Goal: Task Accomplishment & Management: Use online tool/utility

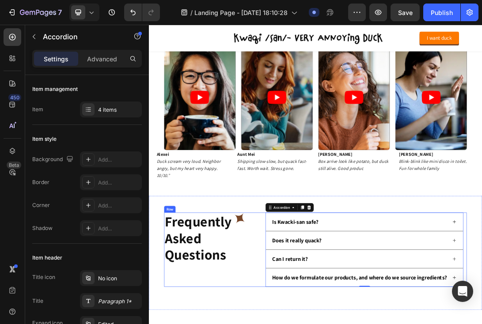
scroll to position [1279, 0]
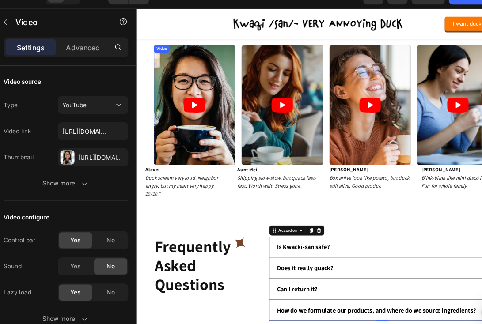
click at [220, 190] on article at bounding box center [216, 144] width 113 height 168
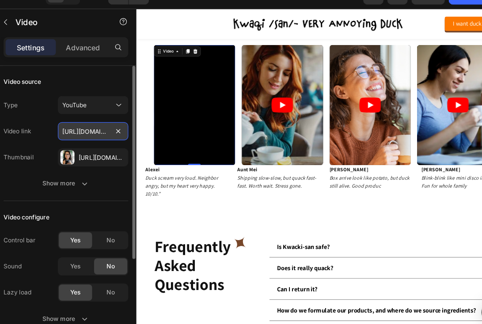
click at [92, 131] on input "[URL][DOMAIN_NAME]" at bounding box center [111, 133] width 62 height 16
paste input "shorts/SXHMnicI6Pg"
type input "[URL][DOMAIN_NAME]"
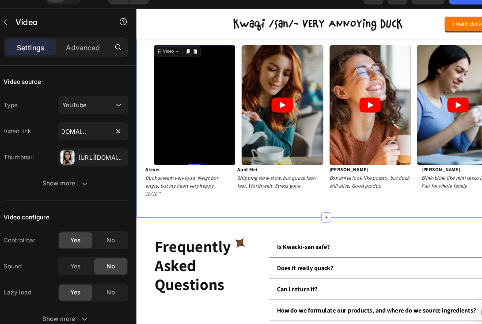
click at [137, 165] on div "verified buyers, questionable life choices 🐤 Heading Video 0 Video Video Video …" at bounding box center [401, 127] width 530 height 345
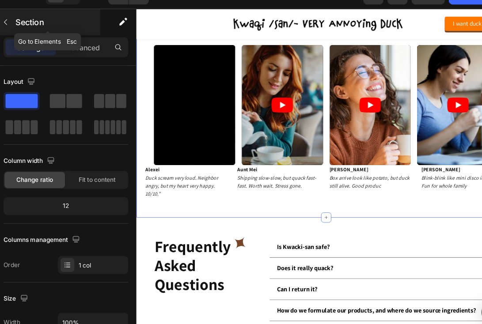
click at [34, 35] on icon "button" at bounding box center [33, 36] width 7 height 7
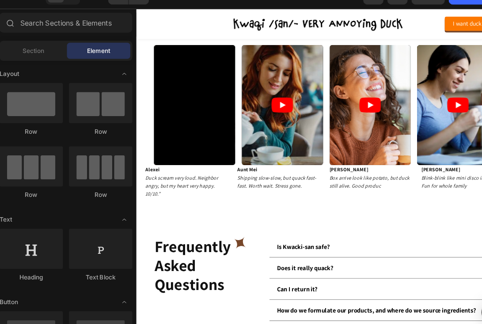
click at [60, 53] on div "Section Element" at bounding box center [87, 62] width 117 height 18
click at [144, 93] on div "verified buyers, questionable life choices 🐤 Heading Video Video Video Video Ca…" at bounding box center [401, 127] width 530 height 345
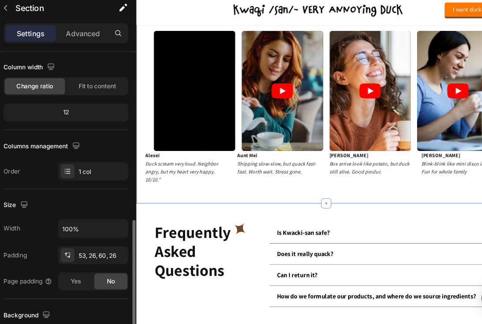
scroll to position [0, 0]
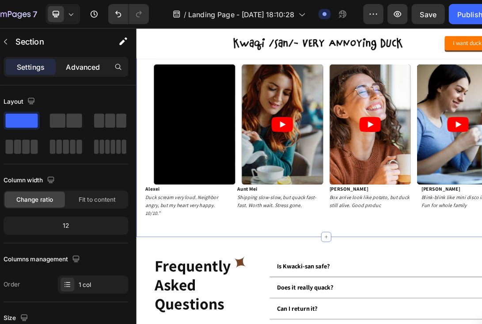
click at [96, 57] on p "Advanced" at bounding box center [102, 58] width 30 height 9
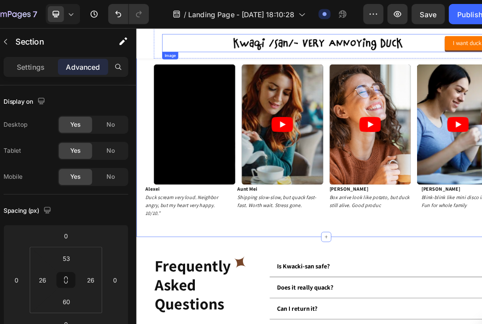
click at [174, 47] on div at bounding box center [401, 49] width 458 height 25
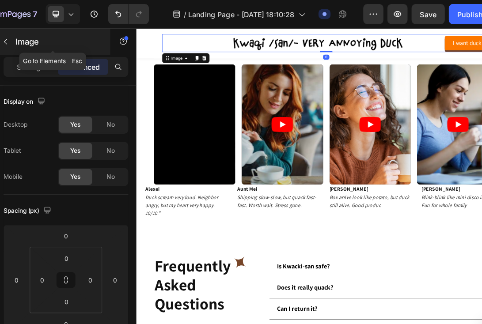
click at [34, 34] on icon "button" at bounding box center [33, 36] width 7 height 7
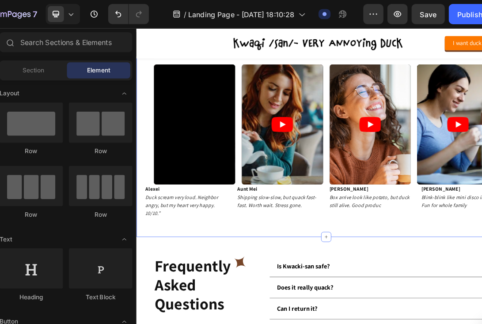
click at [301, 296] on div "verified buyers, questionable life choices 🐤 Heading Video Video Video Video Ca…" at bounding box center [401, 147] width 530 height 345
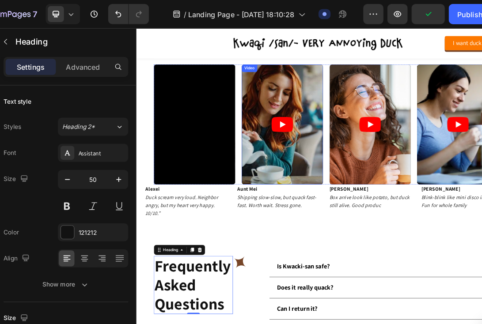
click at [310, 121] on article at bounding box center [339, 163] width 113 height 168
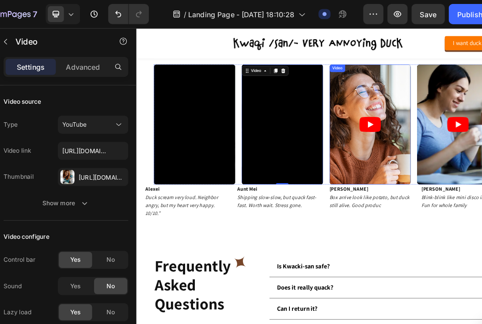
click at [437, 128] on article at bounding box center [462, 163] width 113 height 168
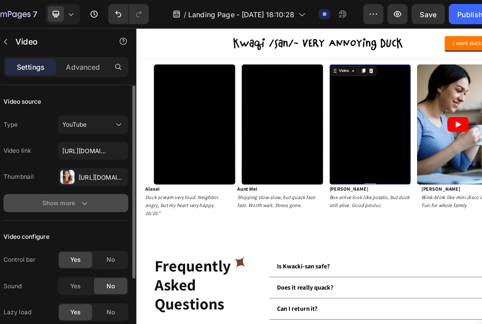
click at [91, 178] on div "Show more" at bounding box center [87, 178] width 41 height 9
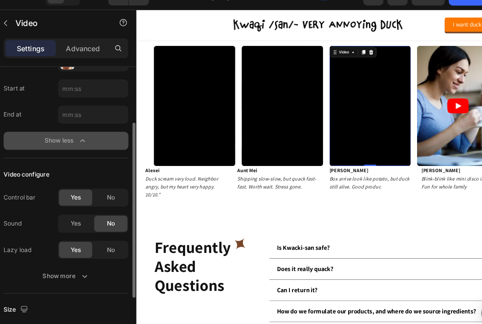
scroll to position [87, 0]
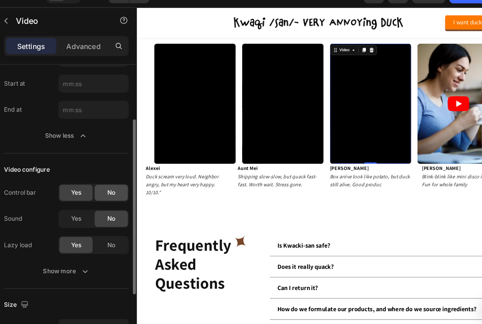
click at [119, 189] on div "No" at bounding box center [126, 188] width 29 height 14
click at [89, 212] on div "Yes" at bounding box center [95, 211] width 29 height 14
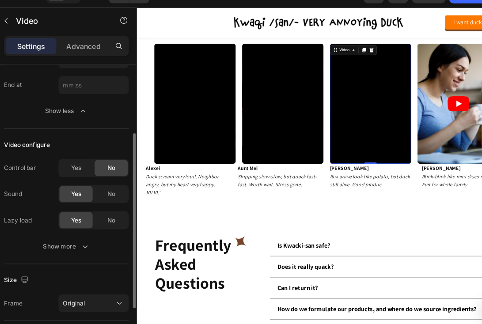
scroll to position [109, 0]
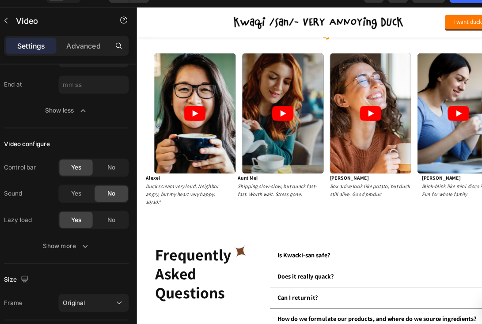
scroll to position [1248, 0]
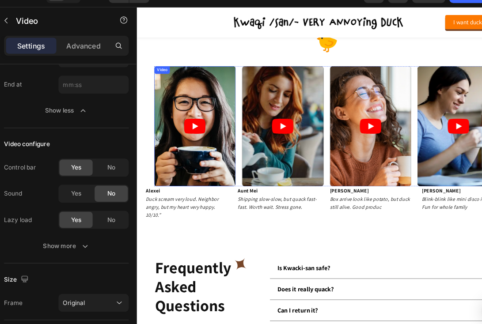
click at [213, 135] on article at bounding box center [217, 174] width 113 height 168
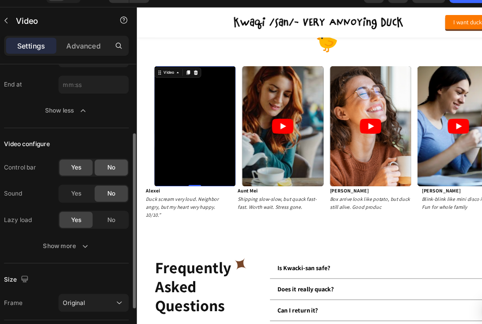
click at [127, 166] on span "No" at bounding box center [126, 166] width 7 height 8
click at [105, 188] on div "Yes" at bounding box center [95, 189] width 29 height 14
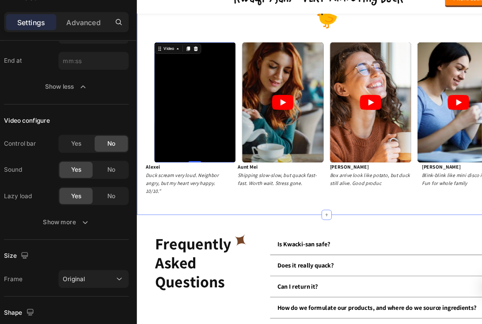
click at [150, 124] on div "verified buyers, questionable life choices 🐤 Heading Video 0 Video Video Video …" at bounding box center [401, 133] width 507 height 295
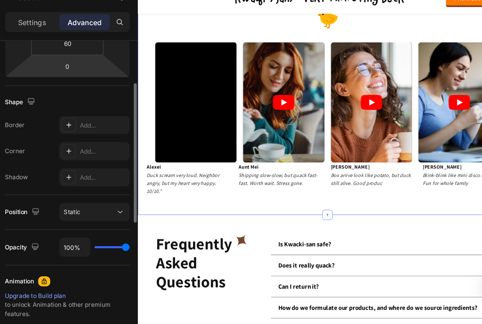
scroll to position [70, 0]
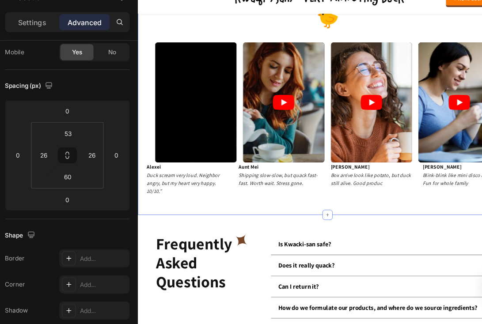
click at [59, 66] on div "Settings Advanced" at bounding box center [87, 59] width 110 height 18
click at [59, 64] on div "Settings" at bounding box center [56, 59] width 44 height 14
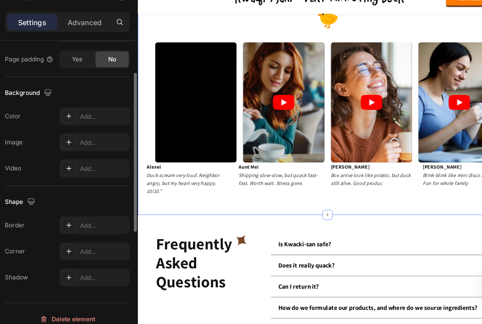
scroll to position [265, 0]
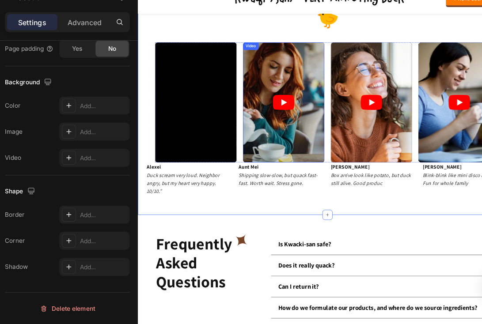
click at [359, 110] on article at bounding box center [341, 151] width 113 height 168
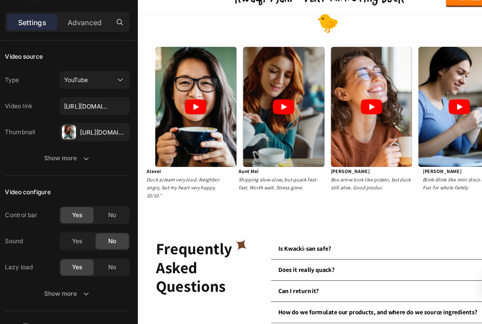
scroll to position [1051, 0]
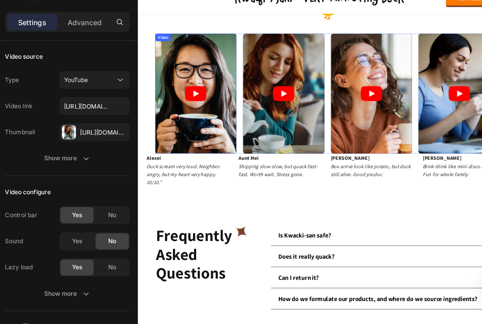
click at [230, 135] on article at bounding box center [218, 138] width 113 height 168
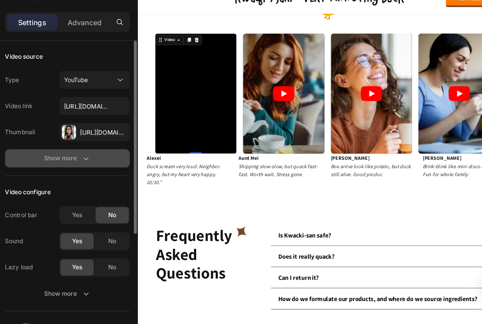
click at [108, 176] on button "Show more" at bounding box center [87, 178] width 110 height 16
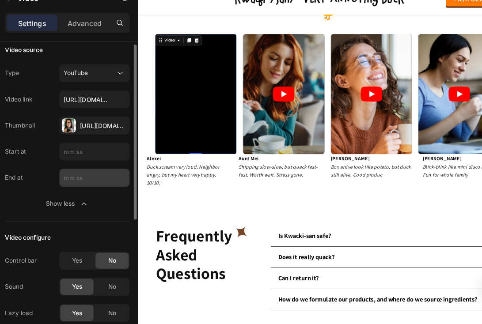
scroll to position [3, 0]
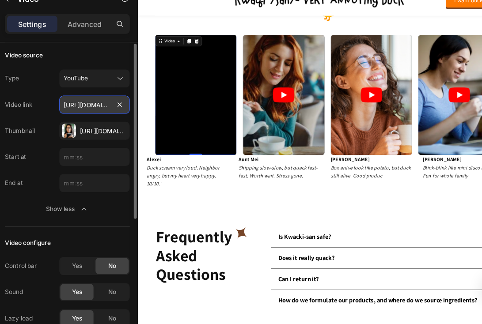
click at [114, 131] on input "[URL][DOMAIN_NAME]" at bounding box center [111, 130] width 62 height 16
paste input "watch?v=43yz0udLpnU"
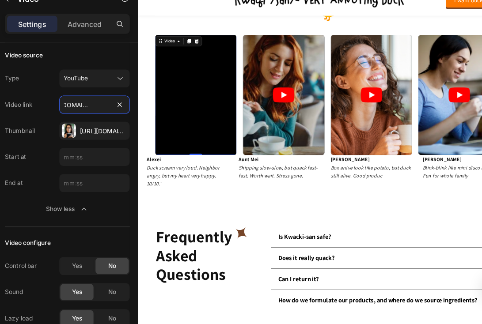
type input "[URL][DOMAIN_NAME]"
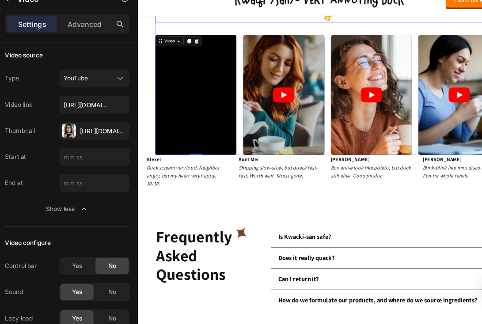
click at [291, 38] on h2 "verified buyers, questionable life choices 🐤" at bounding box center [402, 6] width 481 height 63
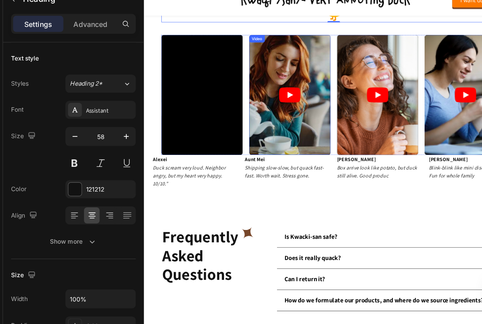
click at [315, 223] on article at bounding box center [347, 140] width 113 height 168
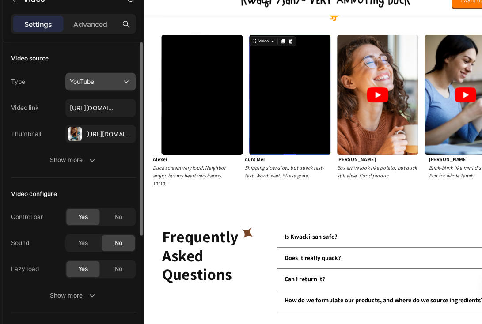
click at [112, 110] on div "YouTube" at bounding box center [106, 110] width 45 height 8
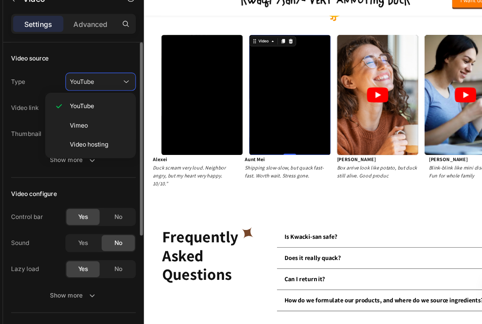
click at [113, 91] on div "Video source" at bounding box center [87, 89] width 110 height 14
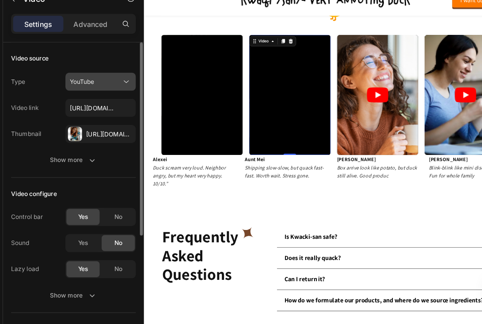
click at [111, 107] on div "YouTube" at bounding box center [106, 110] width 45 height 8
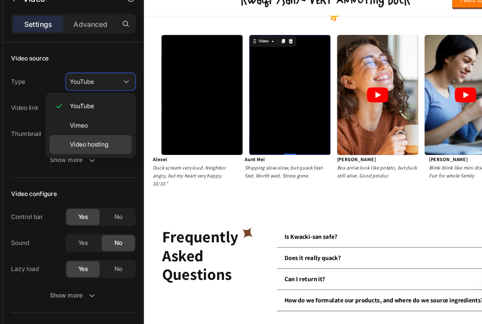
click at [102, 165] on span "Video hosting" at bounding box center [101, 165] width 34 height 8
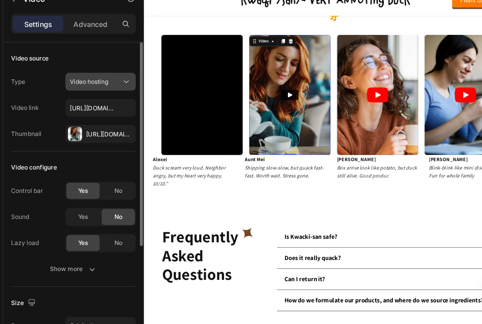
click at [113, 113] on span "Video hosting" at bounding box center [101, 110] width 34 height 8
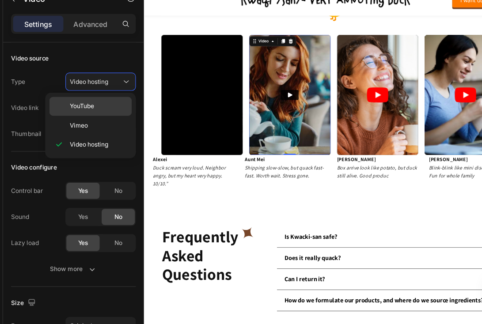
click at [109, 131] on p "YouTube" at bounding box center [109, 131] width 50 height 8
type input "[URL][DOMAIN_NAME]"
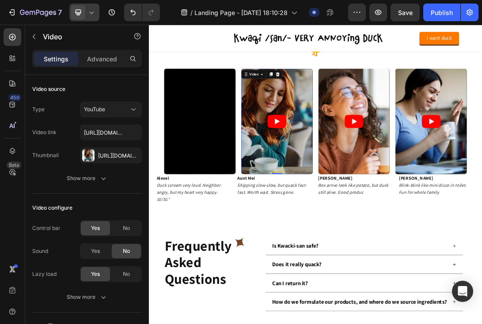
click at [91, 10] on icon at bounding box center [91, 12] width 9 height 9
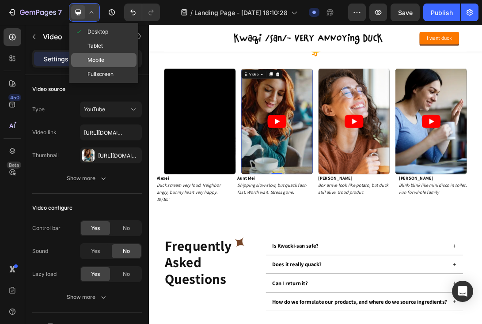
click at [87, 59] on span at bounding box center [81, 60] width 13 height 7
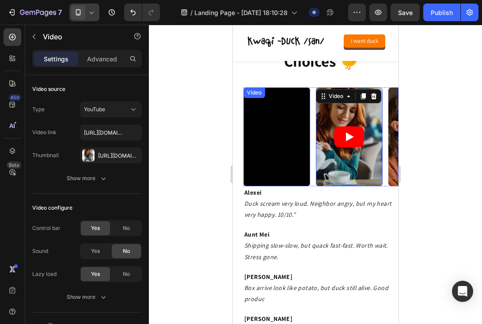
scroll to position [1046, 0]
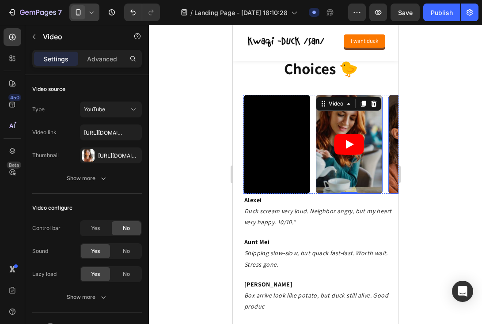
click at [390, 108] on div "Video" at bounding box center [421, 144] width 67 height 98
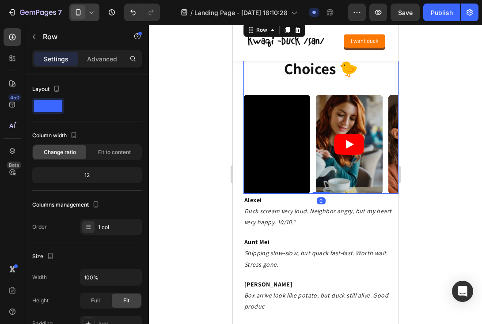
click at [269, 84] on div "Video Video Video Video Carousel" at bounding box center [320, 136] width 155 height 115
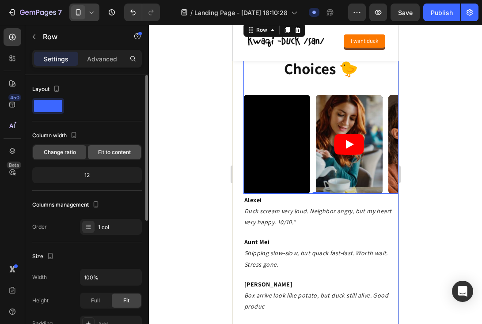
click at [100, 155] on span "Fit to content" at bounding box center [114, 152] width 33 height 8
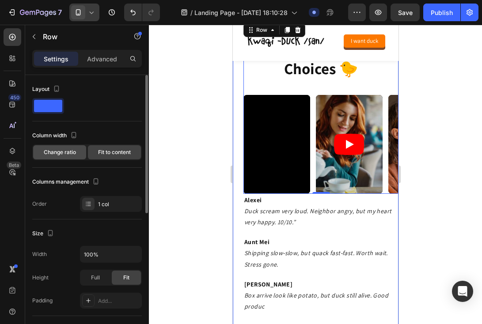
click at [61, 154] on span "Change ratio" at bounding box center [60, 152] width 32 height 8
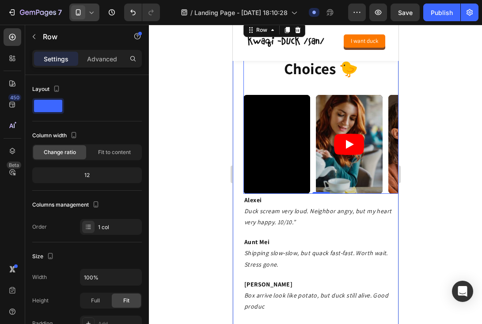
click at [238, 148] on div "verified buyers, questionable life choices 🐤 Heading Video Video Video Video Ca…" at bounding box center [315, 198] width 166 height 355
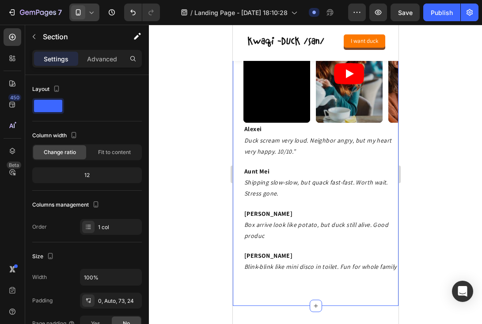
scroll to position [1018, 0]
click at [331, 34] on div "Video" at bounding box center [326, 30] width 18 height 8
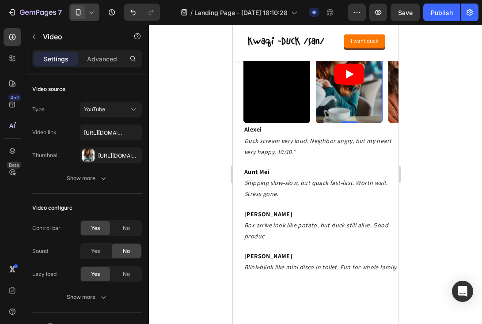
click at [339, 123] on article at bounding box center [348, 74] width 67 height 98
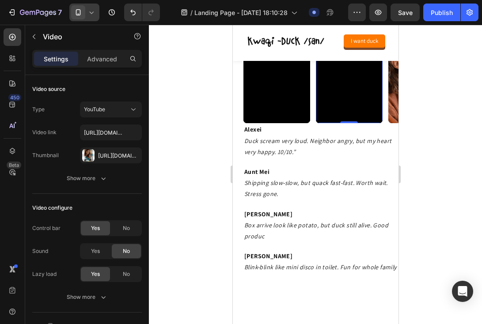
click at [79, 18] on span at bounding box center [78, 12] width 14 height 14
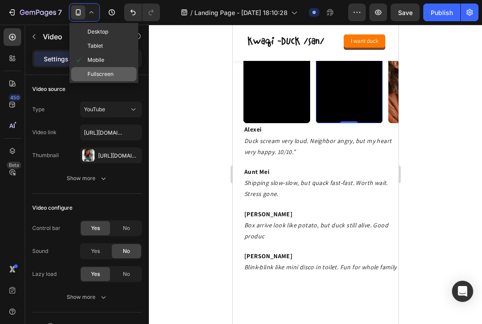
click at [92, 67] on div "Fullscreen" at bounding box center [103, 74] width 65 height 14
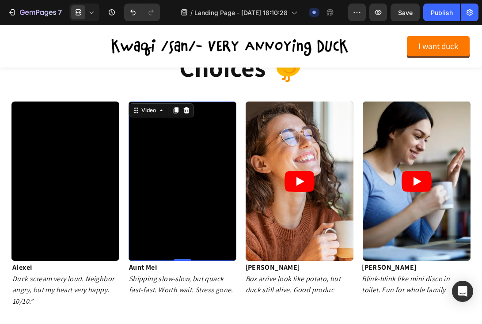
scroll to position [1093, 0]
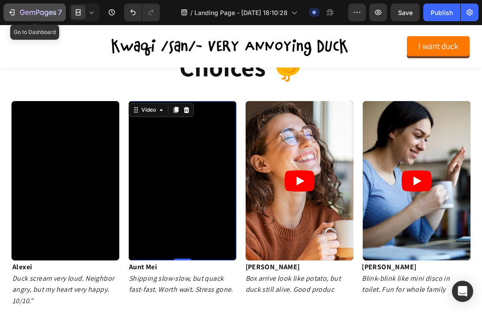
click at [10, 16] on icon "button" at bounding box center [12, 12] width 9 height 9
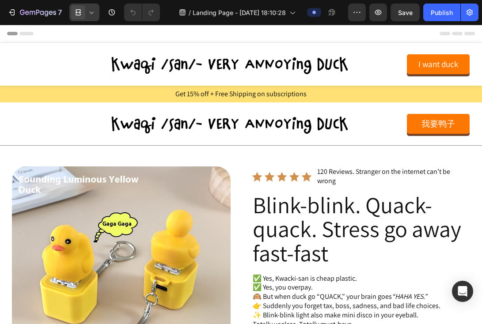
click at [77, 13] on icon at bounding box center [78, 12] width 9 height 9
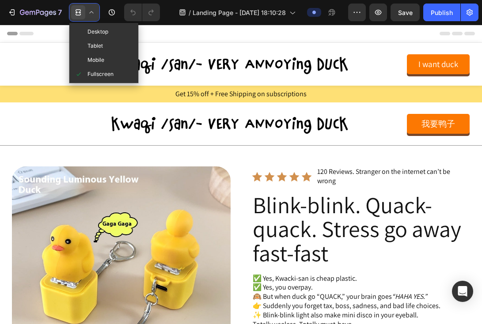
click at [77, 13] on icon at bounding box center [78, 12] width 9 height 9
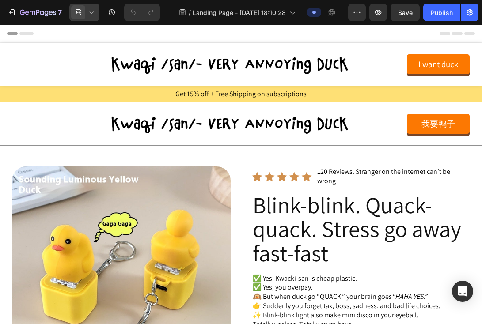
click at [77, 13] on icon at bounding box center [78, 12] width 9 height 9
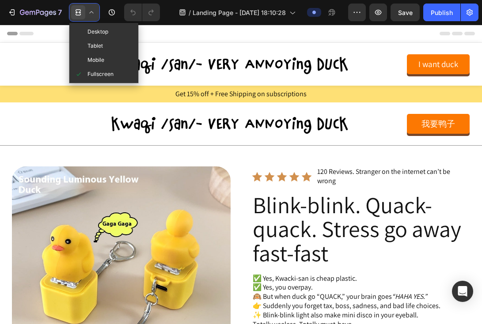
click at [77, 13] on icon at bounding box center [78, 12] width 9 height 9
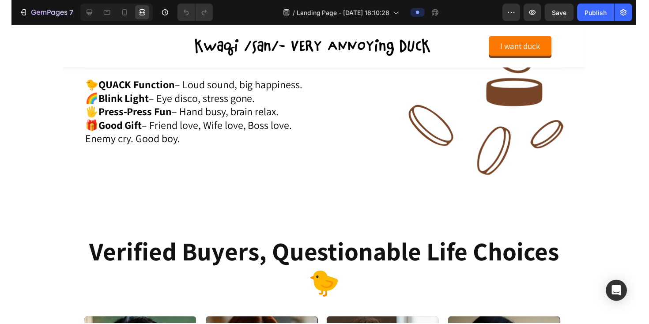
scroll to position [893, 0]
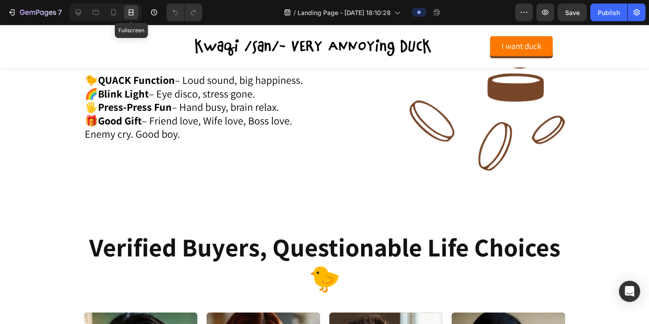
click at [125, 14] on div at bounding box center [131, 12] width 14 height 14
click at [77, 14] on icon at bounding box center [79, 13] width 6 height 6
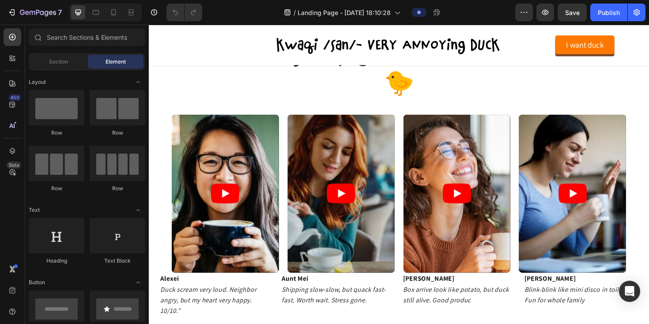
scroll to position [1105, 0]
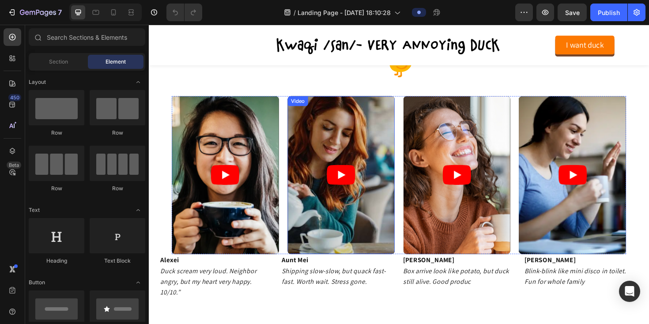
click at [334, 159] on article at bounding box center [352, 184] width 113 height 168
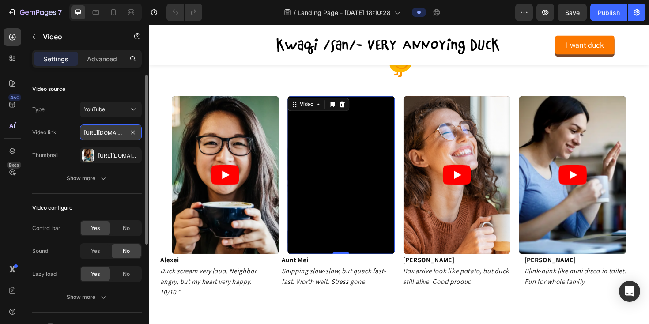
click at [99, 127] on input "[URL][DOMAIN_NAME]" at bounding box center [111, 133] width 62 height 16
paste input "shorts/SXHMnicI6Pg"
click at [98, 110] on span "YouTube" at bounding box center [94, 109] width 21 height 7
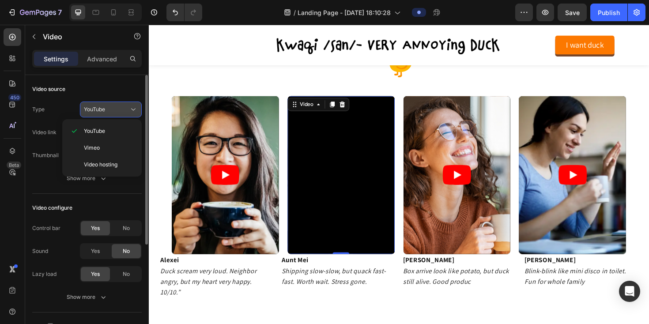
click at [98, 110] on span "YouTube" at bounding box center [94, 109] width 21 height 7
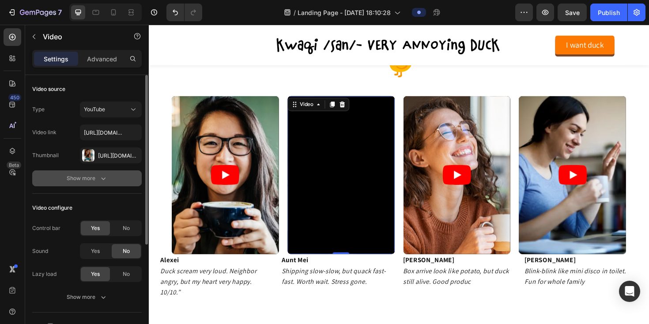
click at [88, 176] on div "Show more" at bounding box center [87, 178] width 41 height 9
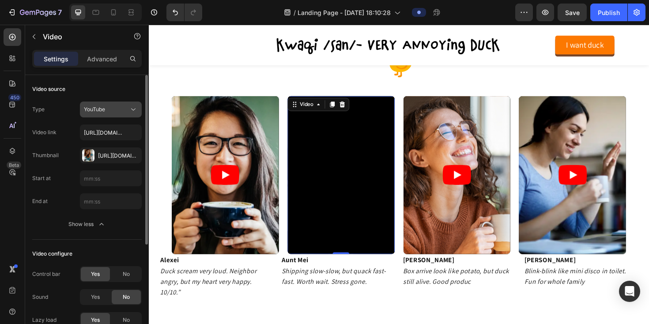
click at [105, 116] on button "YouTube" at bounding box center [111, 110] width 62 height 16
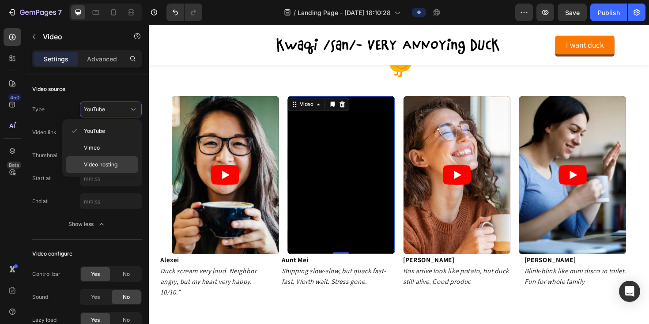
click at [99, 164] on span "Video hosting" at bounding box center [101, 165] width 34 height 8
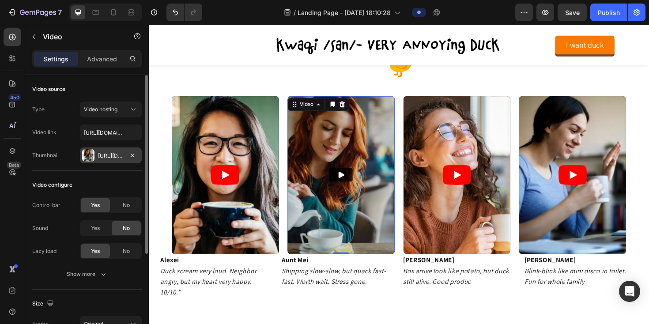
click at [106, 154] on div "[URL][DOMAIN_NAME]" at bounding box center [111, 156] width 26 height 8
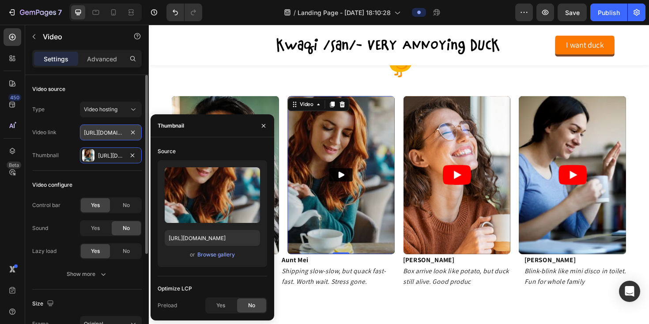
click at [99, 130] on input "[URL][DOMAIN_NAME]" at bounding box center [111, 133] width 62 height 16
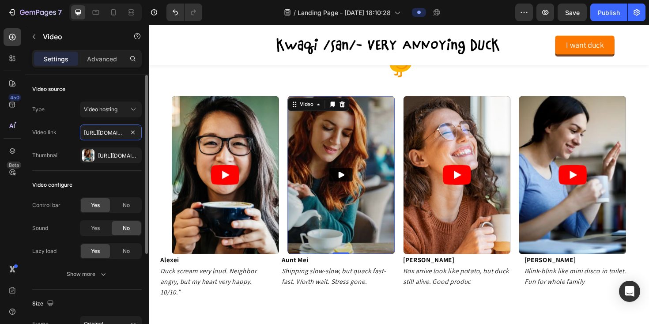
paste input "www.tiktok.com/@maryryftkxz/video/7542093413970185494?lang=en&q=quacking%20duck…"
type input "https://www.tiktok.com/@maryryftkxz/video/7542093413970185494?lang=en&q=quackin…"
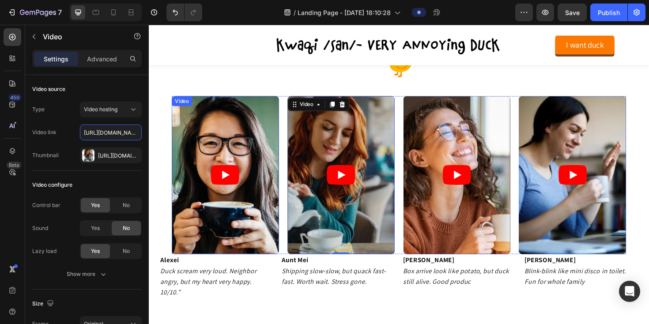
type input "https://www.youtube.com/shorts/SXHMnicI6Pghttps://www.tiktok.com/@maryryftkxz/v…"
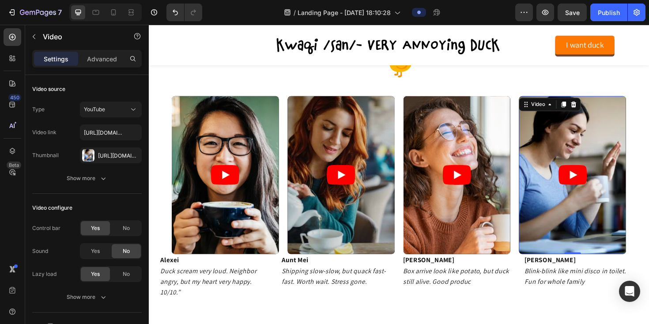
click at [481, 199] on article at bounding box center [597, 184] width 113 height 168
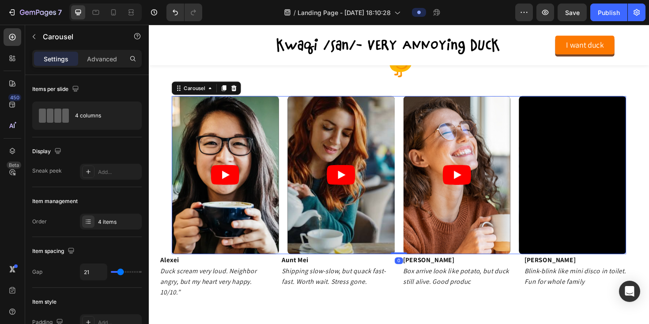
click at [291, 110] on div "Video Video Video Video" at bounding box center [413, 184] width 481 height 168
click at [69, 117] on div at bounding box center [53, 116] width 35 height 14
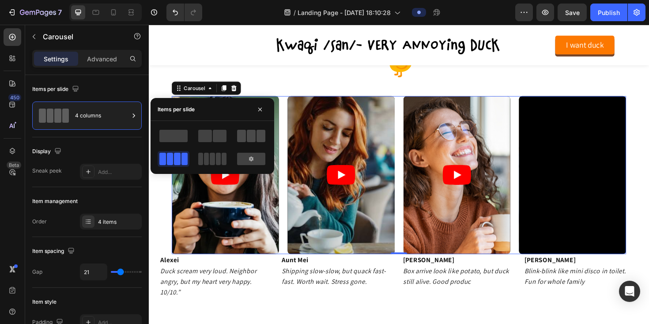
click at [249, 137] on span at bounding box center [251, 136] width 9 height 12
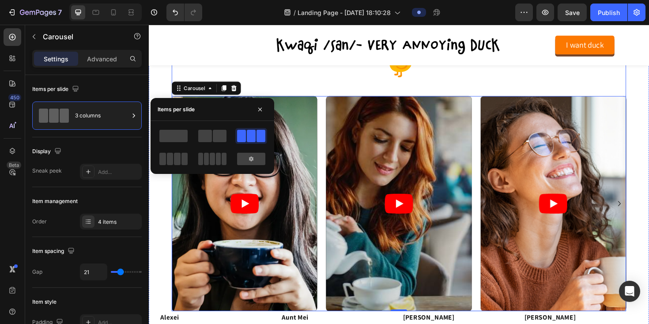
click at [261, 85] on div "Video Video Video Video Carousel 0" at bounding box center [413, 206] width 481 height 246
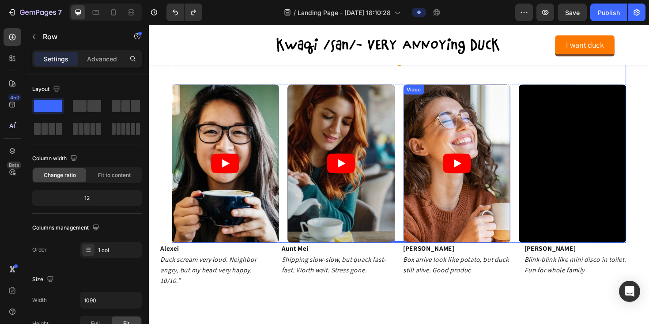
scroll to position [1115, 0]
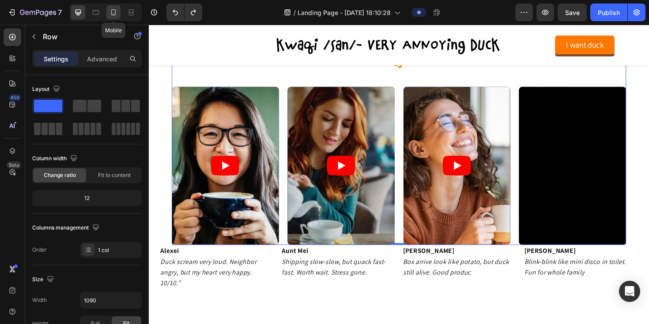
click at [112, 15] on icon at bounding box center [113, 12] width 9 height 9
type input "100%"
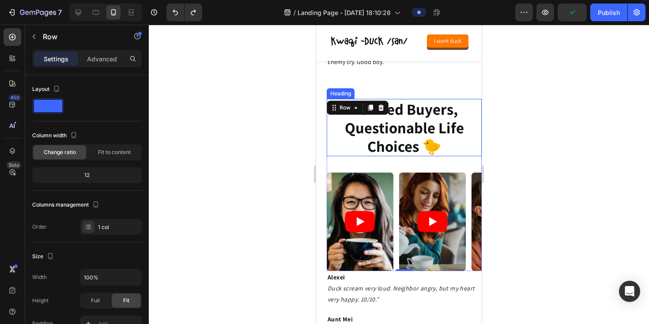
scroll to position [998, 0]
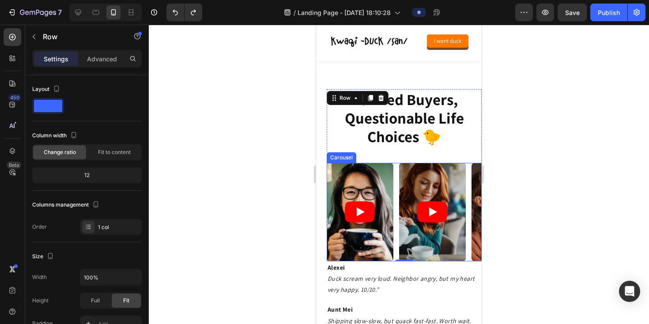
click at [396, 181] on div "Video Video Video Video" at bounding box center [404, 212] width 155 height 98
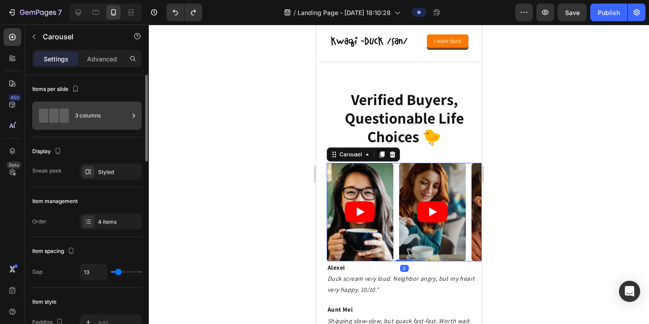
click at [109, 122] on div "3 columns" at bounding box center [102, 116] width 54 height 20
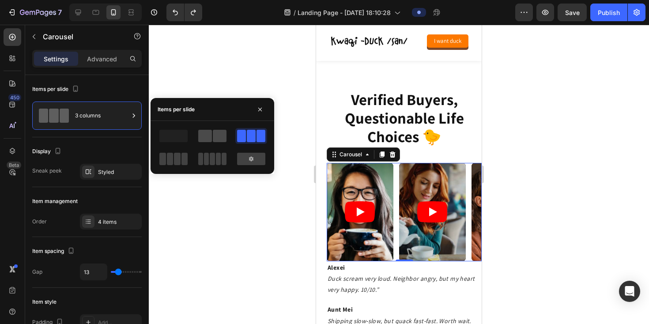
click at [213, 137] on span at bounding box center [220, 136] width 14 height 12
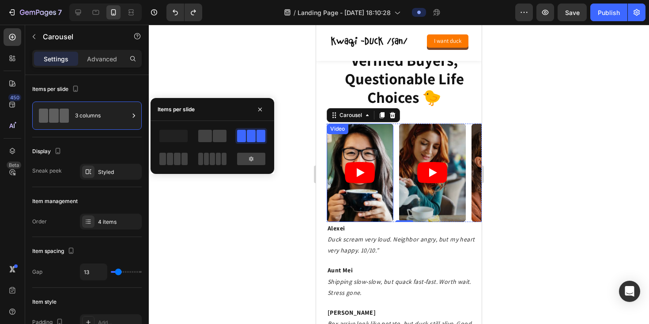
scroll to position [1037, 0]
click at [261, 106] on icon "button" at bounding box center [260, 109] width 7 height 7
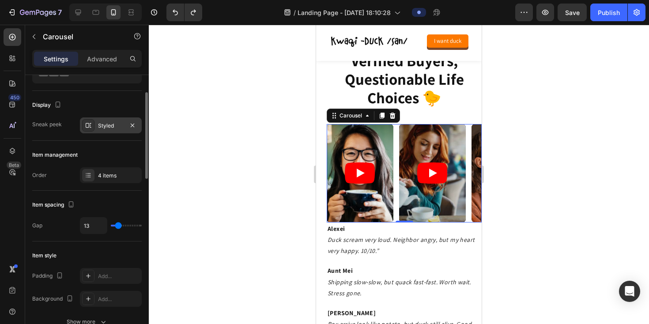
scroll to position [49, 0]
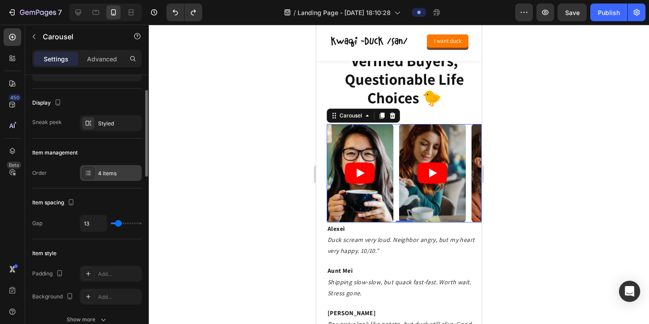
click at [87, 170] on icon at bounding box center [88, 173] width 7 height 7
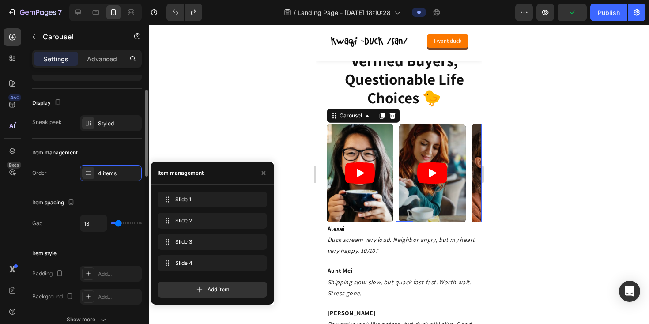
click at [90, 205] on div "Item spacing" at bounding box center [87, 203] width 110 height 14
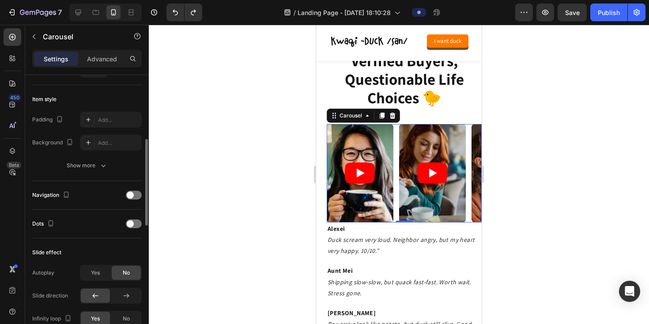
scroll to position [204, 0]
click at [133, 196] on span at bounding box center [130, 194] width 7 height 7
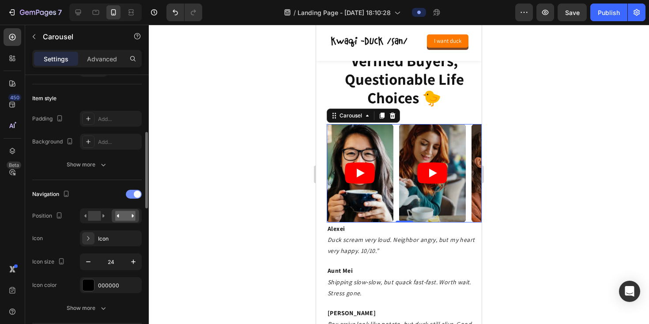
click at [133, 196] on div at bounding box center [134, 194] width 16 height 9
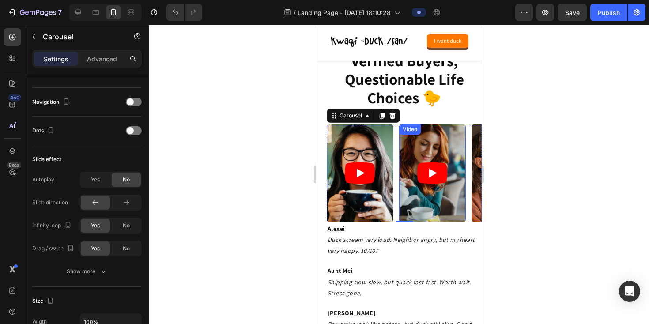
scroll to position [0, 0]
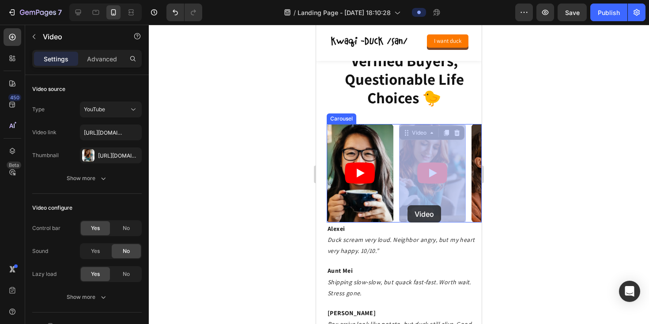
drag, startPoint x: 441, startPoint y: 209, endPoint x: 408, endPoint y: 205, distance: 33.3
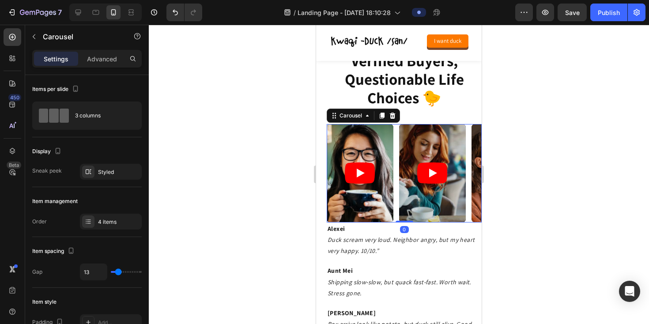
click at [395, 166] on div "Video Video Video Video" at bounding box center [404, 173] width 155 height 98
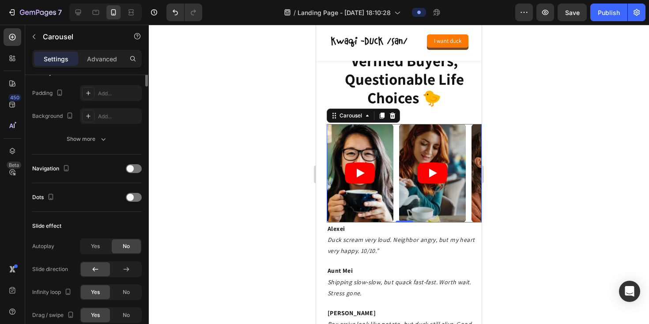
scroll to position [335, 0]
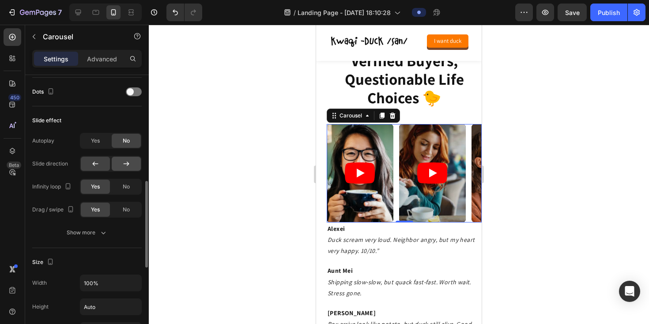
click at [124, 163] on icon at bounding box center [126, 163] width 9 height 9
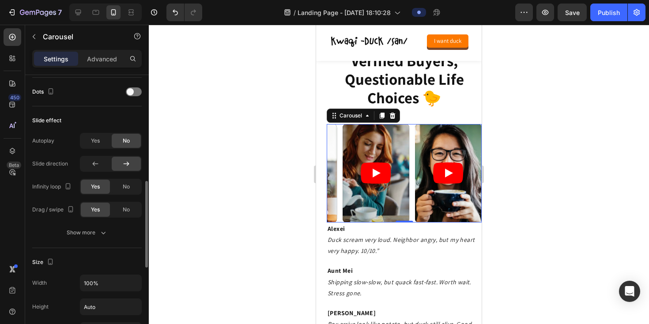
click at [124, 163] on icon at bounding box center [126, 163] width 9 height 9
click at [96, 166] on icon at bounding box center [95, 163] width 9 height 9
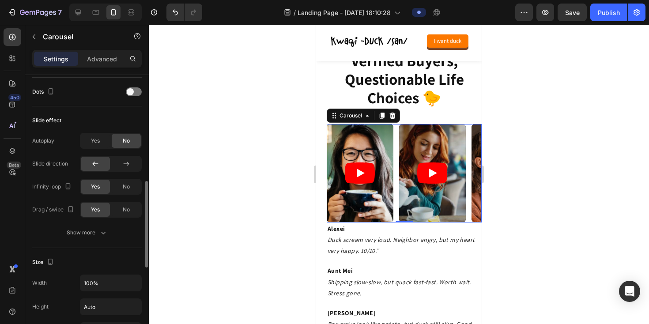
click at [133, 172] on div "Autoplay Yes No Slide direction Infinity loop Yes No Drag / swipe Yes No" at bounding box center [87, 175] width 110 height 85
click at [131, 169] on div at bounding box center [126, 164] width 29 height 14
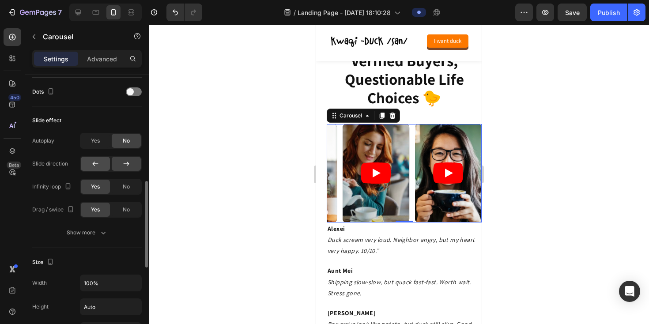
click at [90, 167] on div at bounding box center [95, 164] width 29 height 14
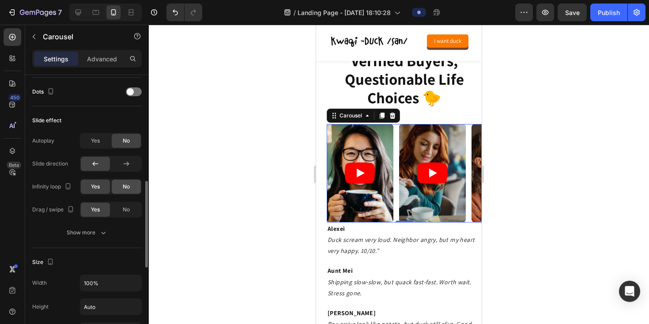
click at [121, 189] on div "No" at bounding box center [126, 187] width 29 height 14
click at [88, 187] on div "Yes" at bounding box center [95, 187] width 29 height 14
click at [129, 208] on span "No" at bounding box center [126, 210] width 7 height 8
click at [80, 209] on div "Yes No" at bounding box center [111, 210] width 62 height 16
click at [90, 210] on div "Yes" at bounding box center [95, 210] width 29 height 14
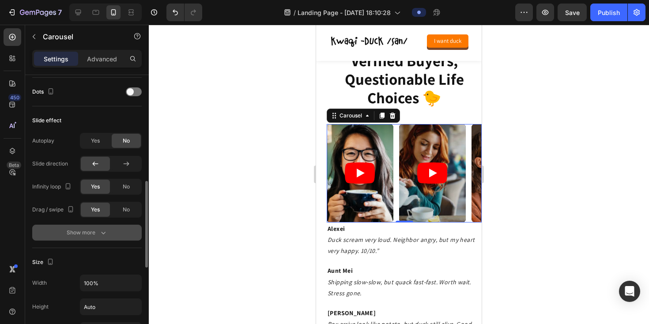
click at [87, 238] on button "Show more" at bounding box center [87, 233] width 110 height 16
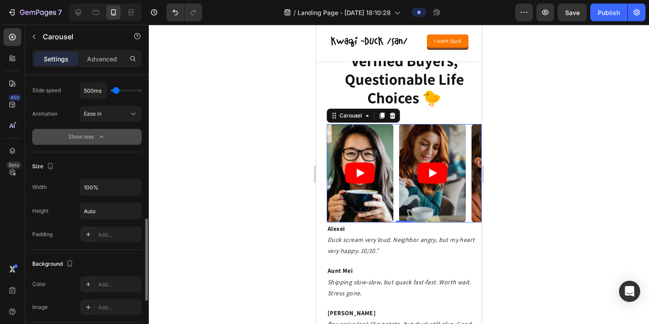
scroll to position [502, 0]
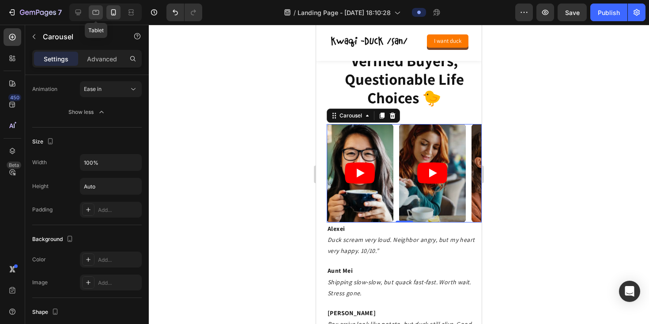
click at [95, 11] on icon at bounding box center [96, 12] width 7 height 5
type input "21"
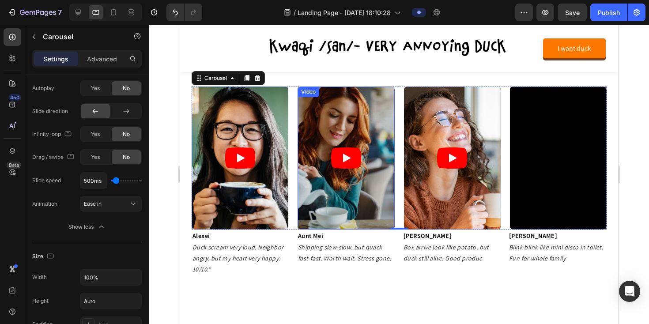
scroll to position [1054, 0]
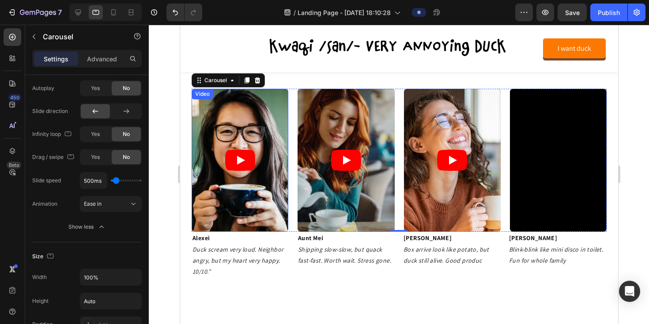
click at [232, 135] on article at bounding box center [239, 160] width 97 height 143
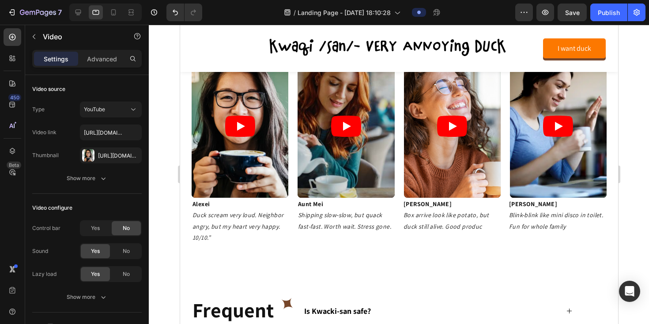
scroll to position [1017, 0]
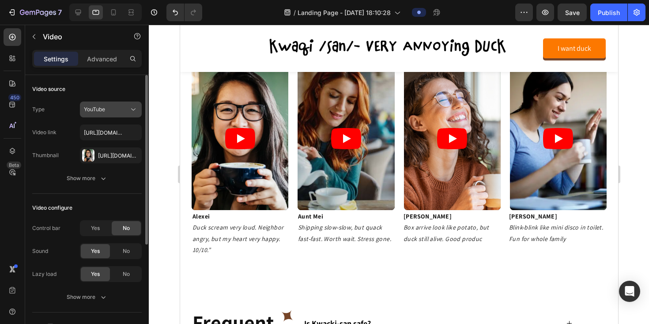
click at [114, 110] on div "YouTube" at bounding box center [106, 110] width 45 height 8
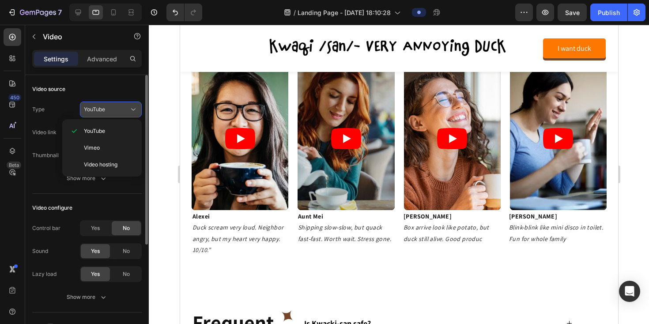
click at [114, 112] on div "YouTube" at bounding box center [106, 110] width 45 height 8
